Goal: Task Accomplishment & Management: Use online tool/utility

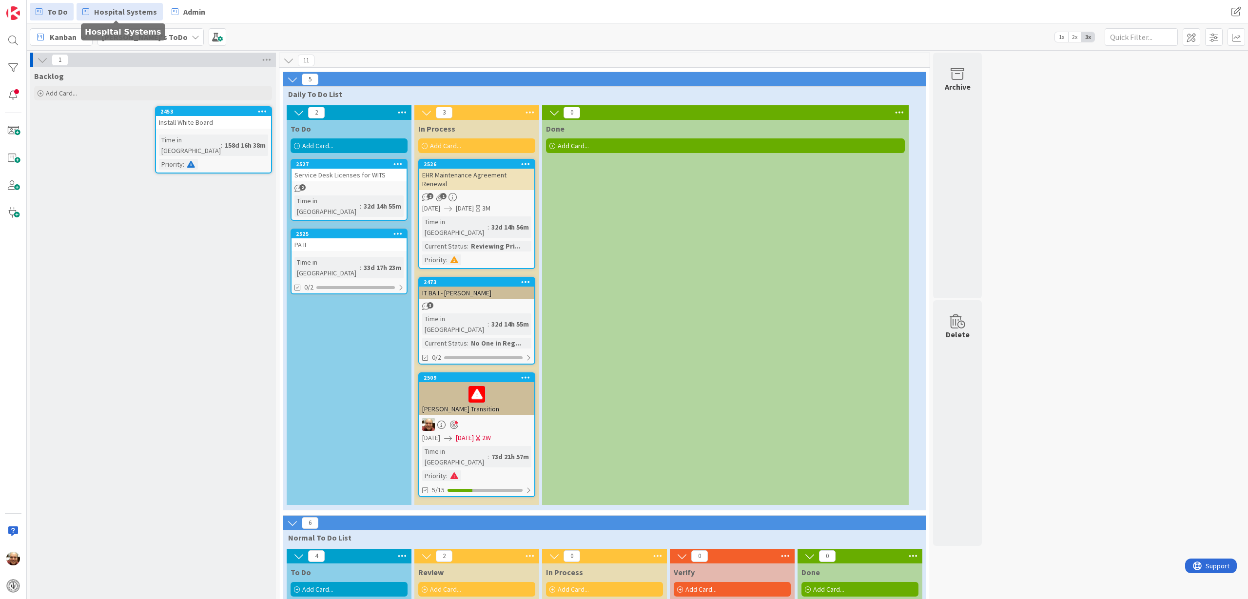
click at [125, 10] on span "Hospital Systems" at bounding box center [125, 12] width 63 height 12
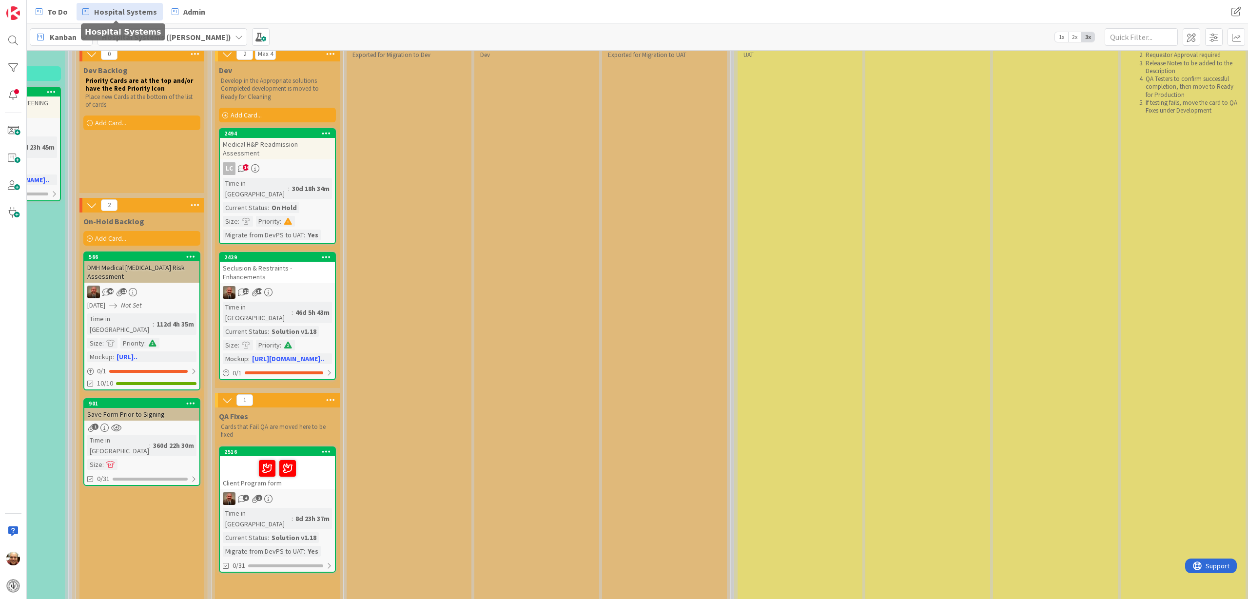
scroll to position [122, 734]
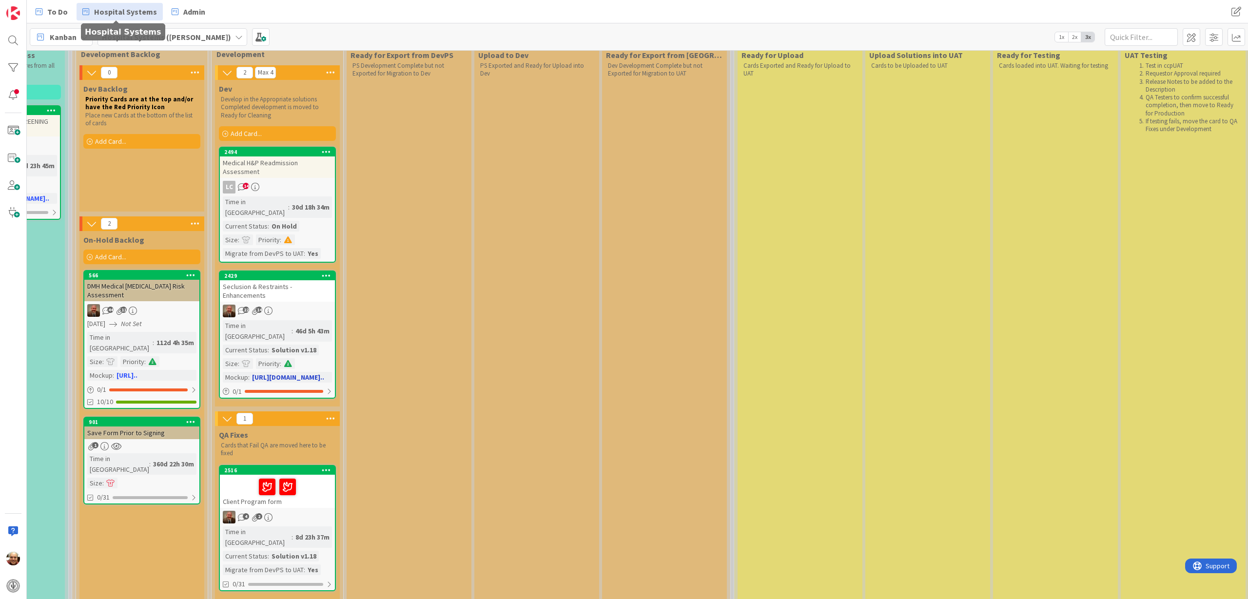
click at [283, 280] on div "Seclusion & Restraints - Enhancements" at bounding box center [277, 290] width 115 height 21
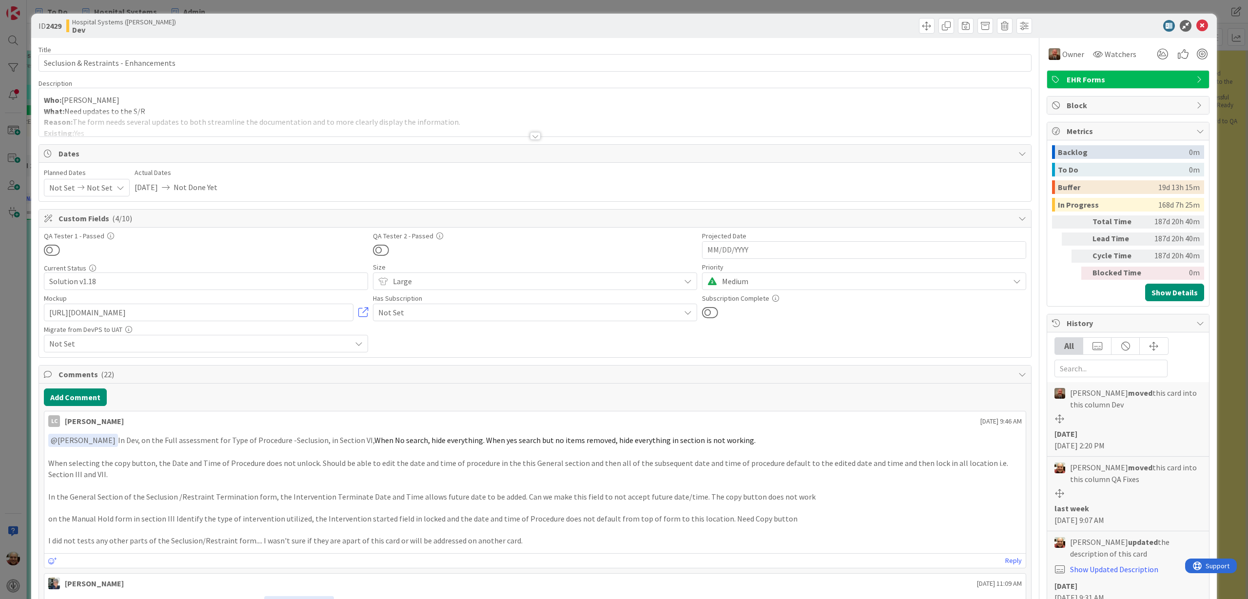
click at [530, 135] on div at bounding box center [535, 136] width 11 height 8
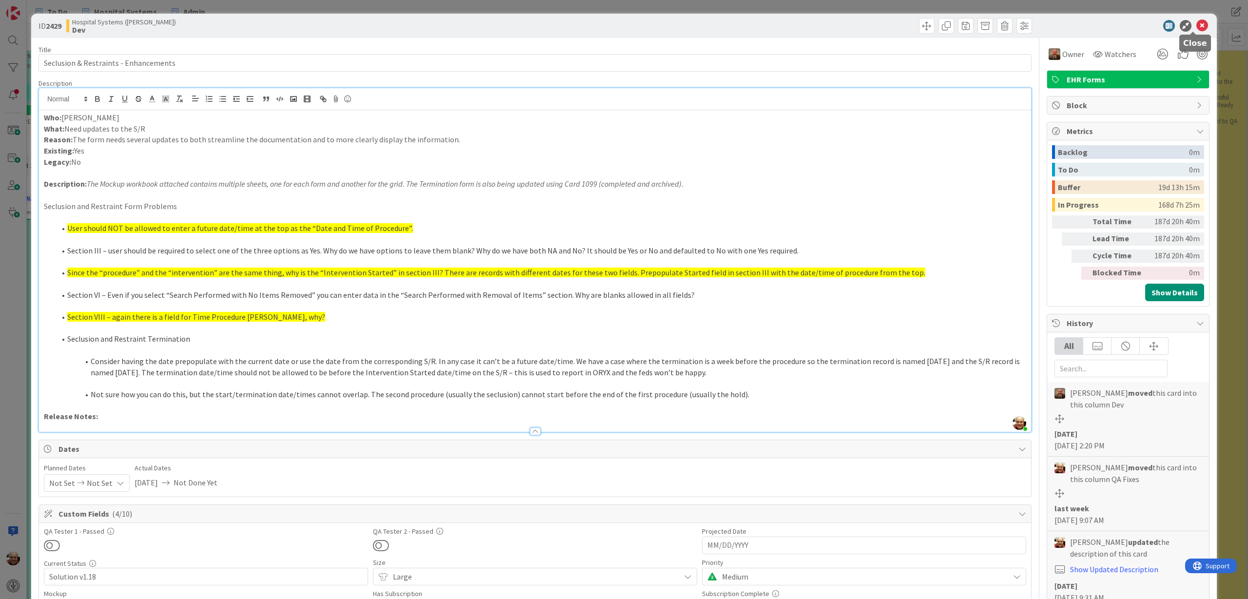
click at [1196, 25] on icon at bounding box center [1202, 26] width 12 height 12
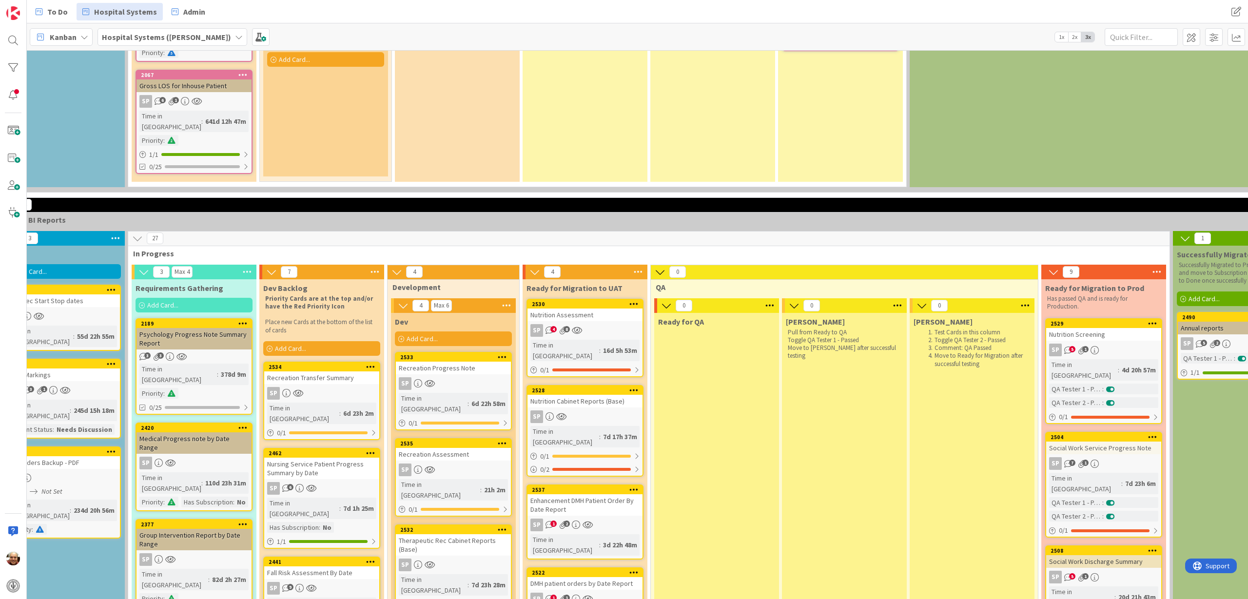
scroll to position [1889, 166]
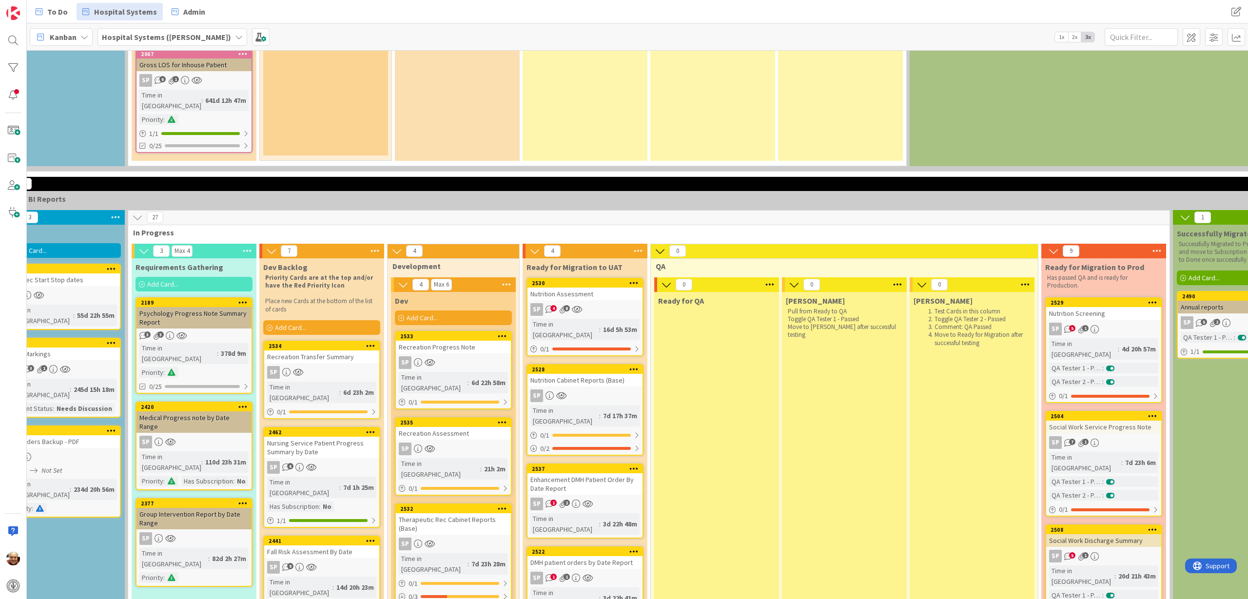
click at [319, 366] on div "SP" at bounding box center [321, 372] width 115 height 13
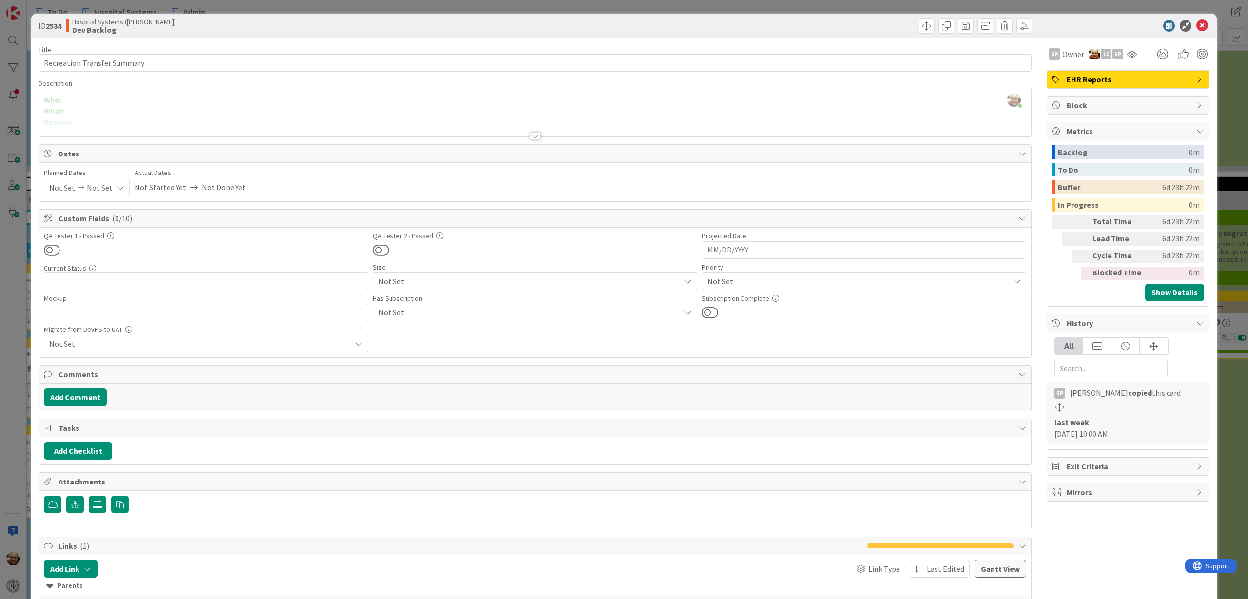
click at [675, 282] on span "Not Set" at bounding box center [526, 281] width 297 height 14
click at [1196, 24] on icon at bounding box center [1202, 26] width 12 height 12
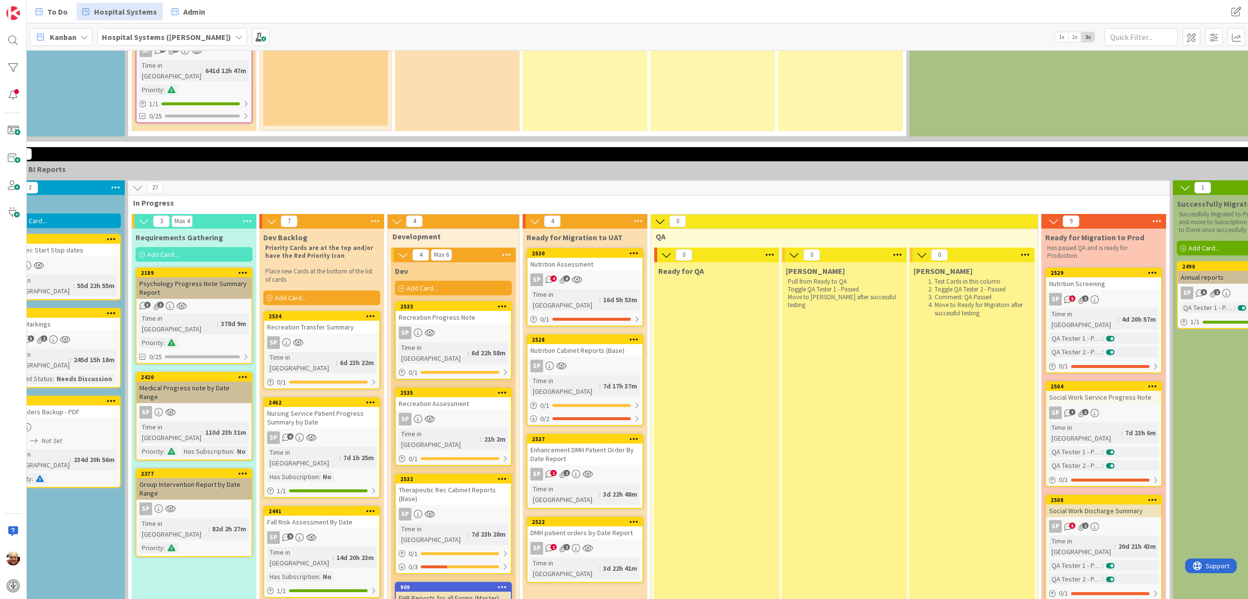
scroll to position [1950, 166]
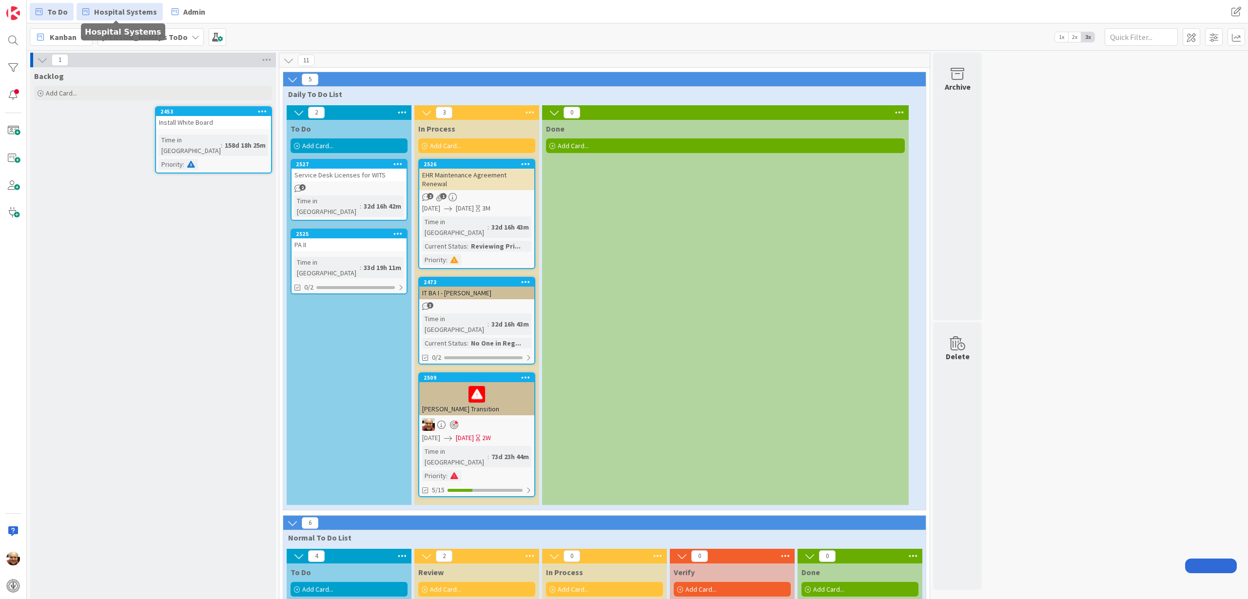
click at [101, 9] on span "Hospital Systems" at bounding box center [125, 12] width 63 height 12
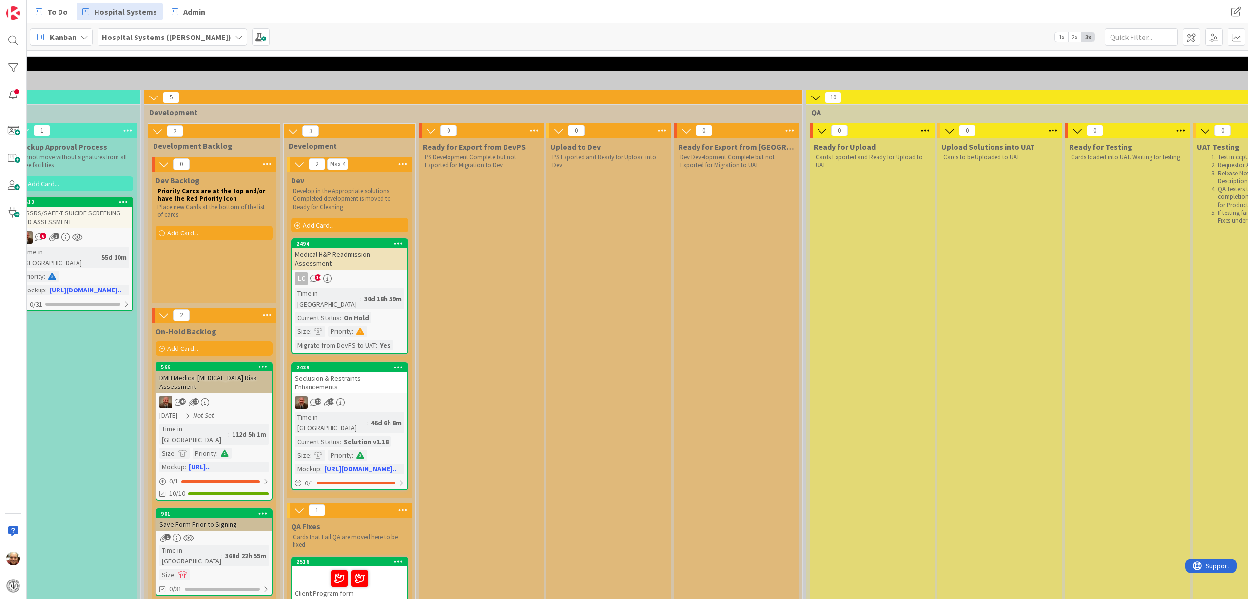
scroll to position [0, 661]
